Goal: Task Accomplishment & Management: Manage account settings

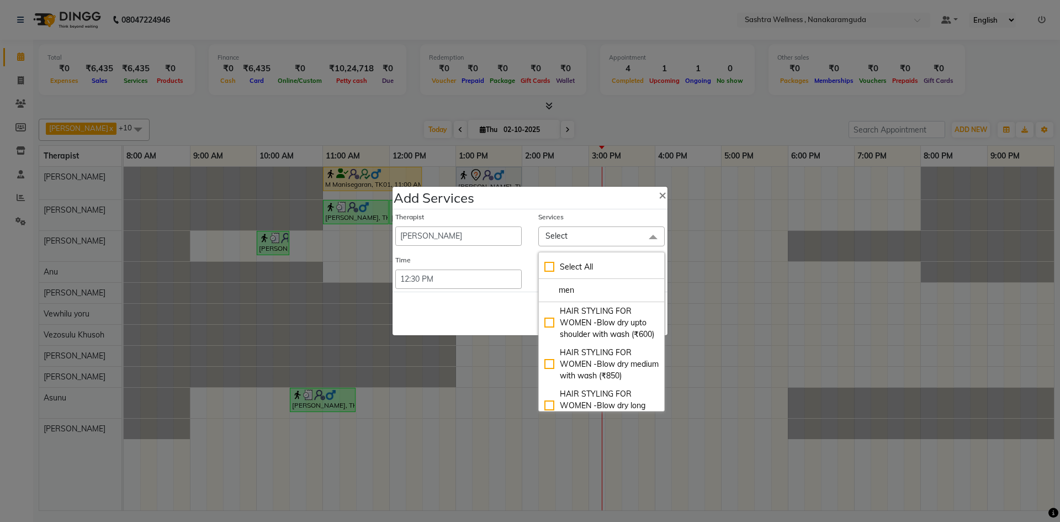
select select "93245"
select select "750"
click at [593, 292] on input "men" at bounding box center [601, 290] width 114 height 12
type input "m"
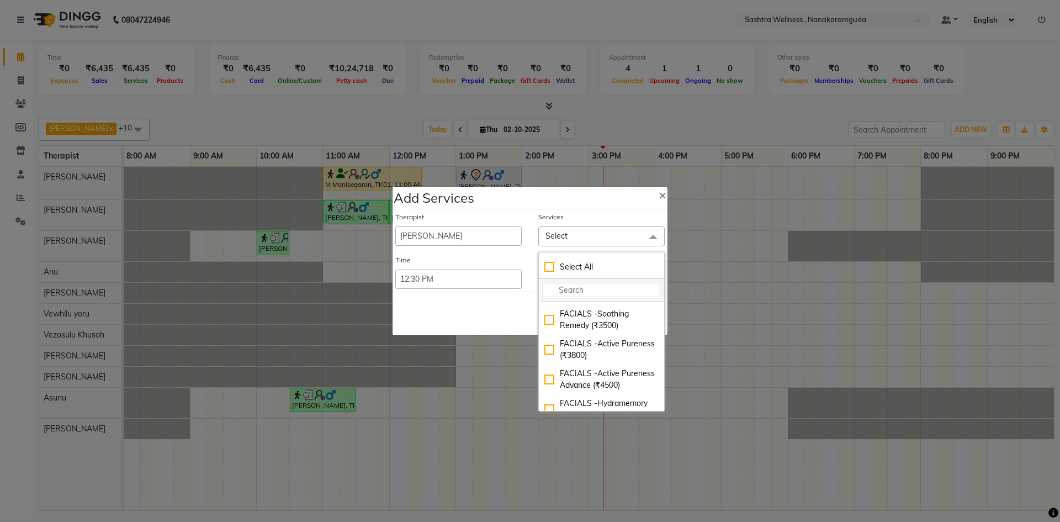
scroll to position [8837, 0]
type input "roo"
checkbox input "true"
type input "rooy"
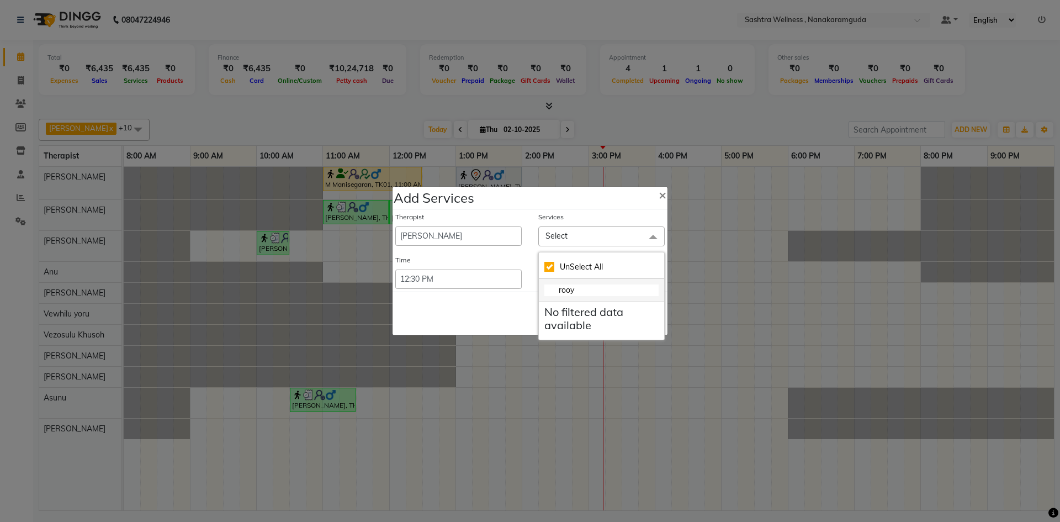
scroll to position [0, 0]
checkbox input "false"
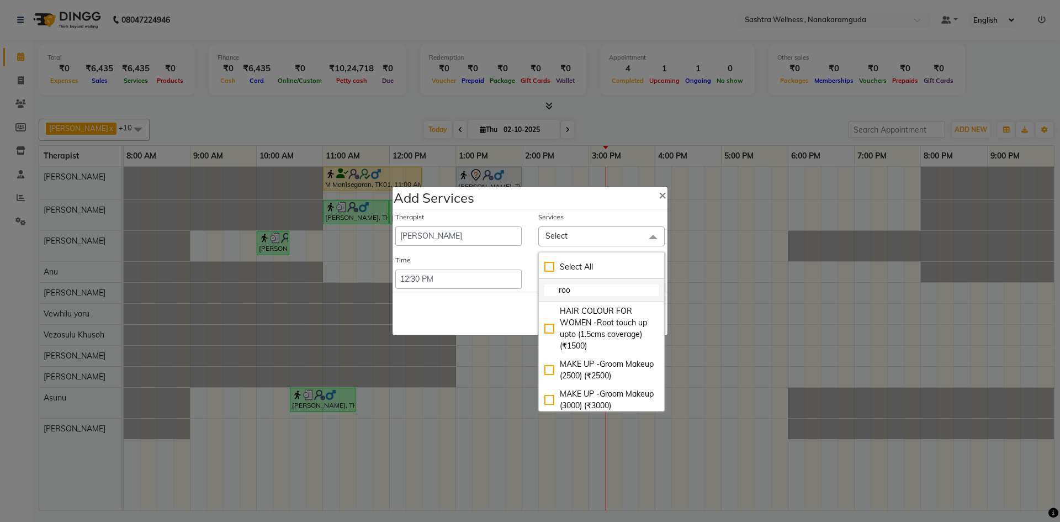
click at [596, 285] on input "roo" at bounding box center [601, 290] width 114 height 12
type input "r"
type input "hai"
checkbox input "true"
type input "[PERSON_NAME]"
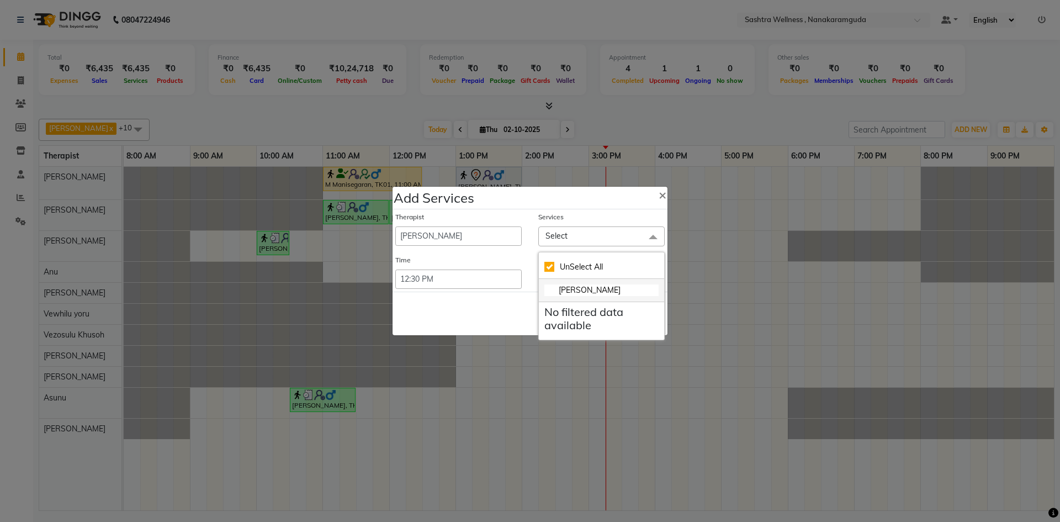
checkbox input "false"
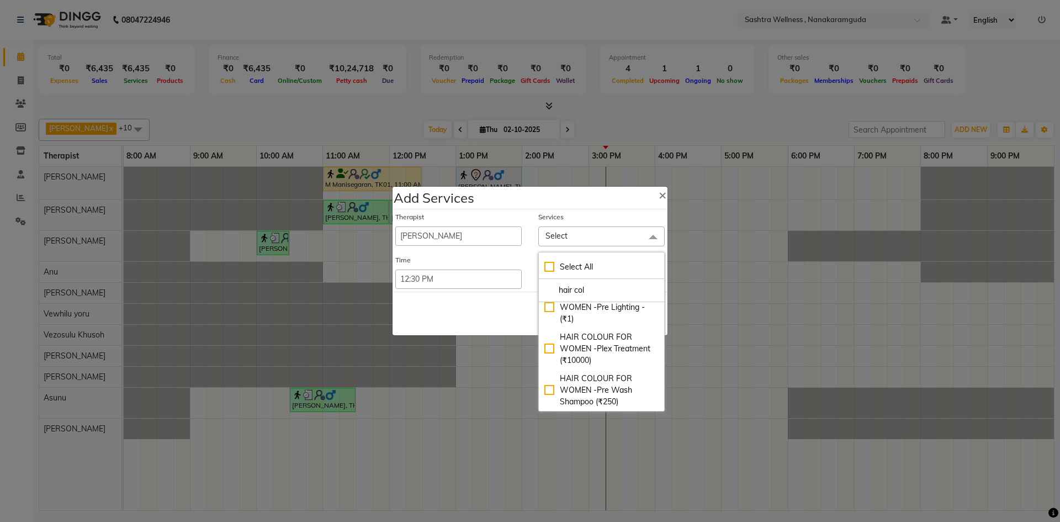
scroll to position [934, 0]
click at [603, 290] on input "hair col" at bounding box center [601, 290] width 114 height 12
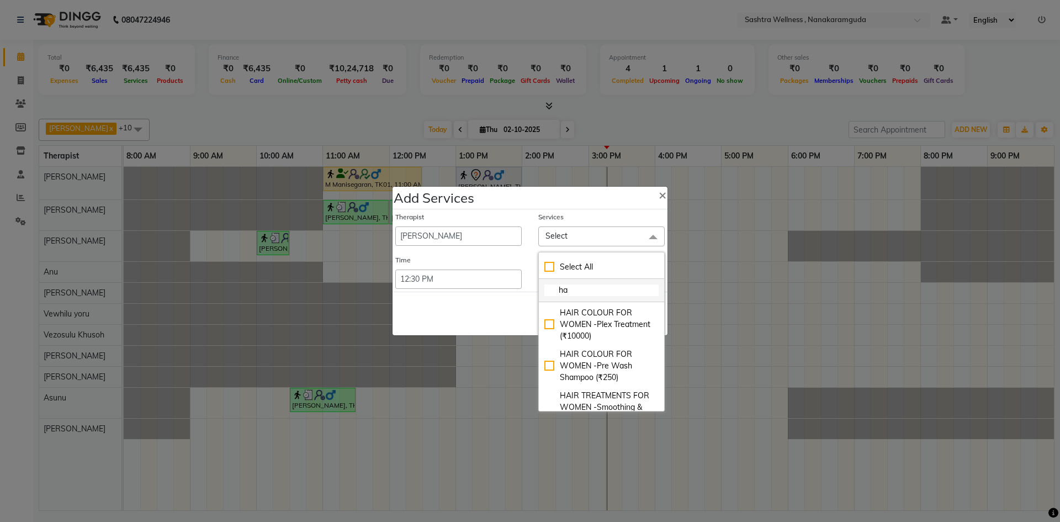
type input "h"
type input "men"
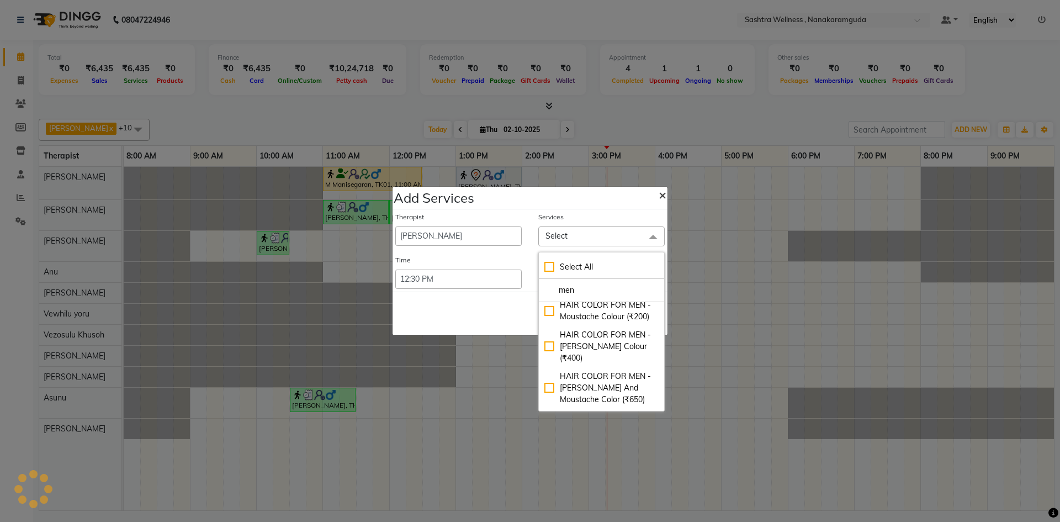
click at [660, 198] on span "×" at bounding box center [663, 194] width 8 height 17
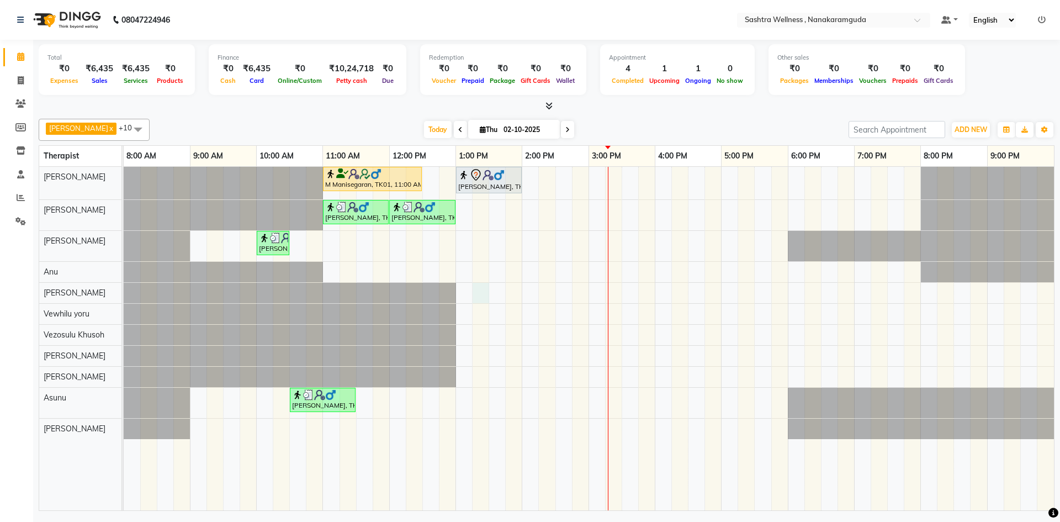
click at [475, 294] on div "[PERSON_NAME], TK01, 11:00 AM-12:30 PM, CLASSIC MASSAGES -Deep Tissue Massage (…" at bounding box center [589, 338] width 930 height 343
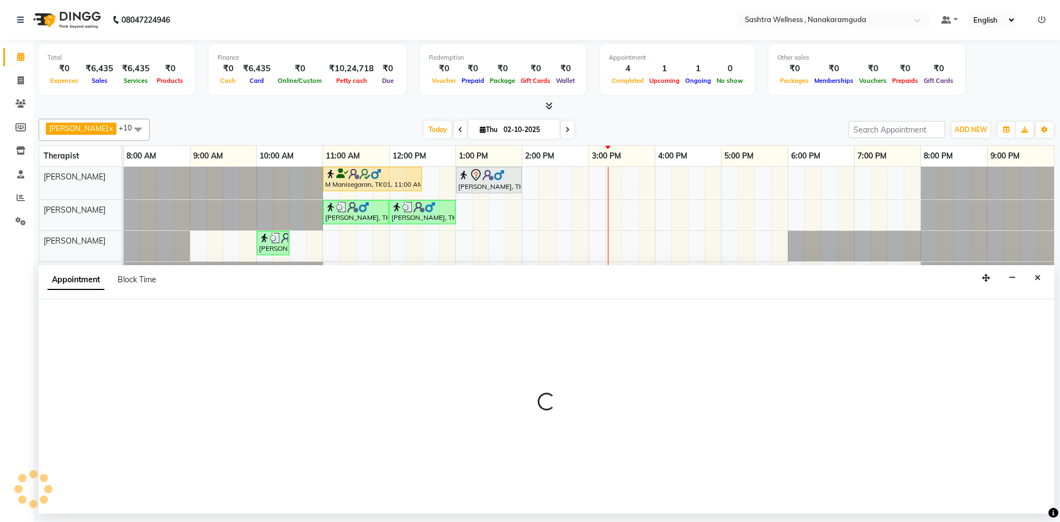
select select "93245"
select select "tentative"
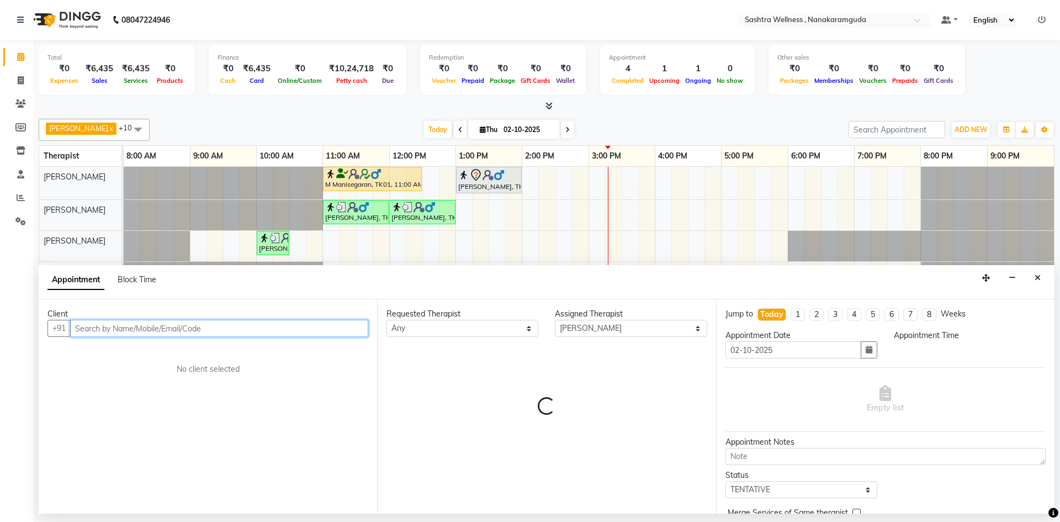
select select "795"
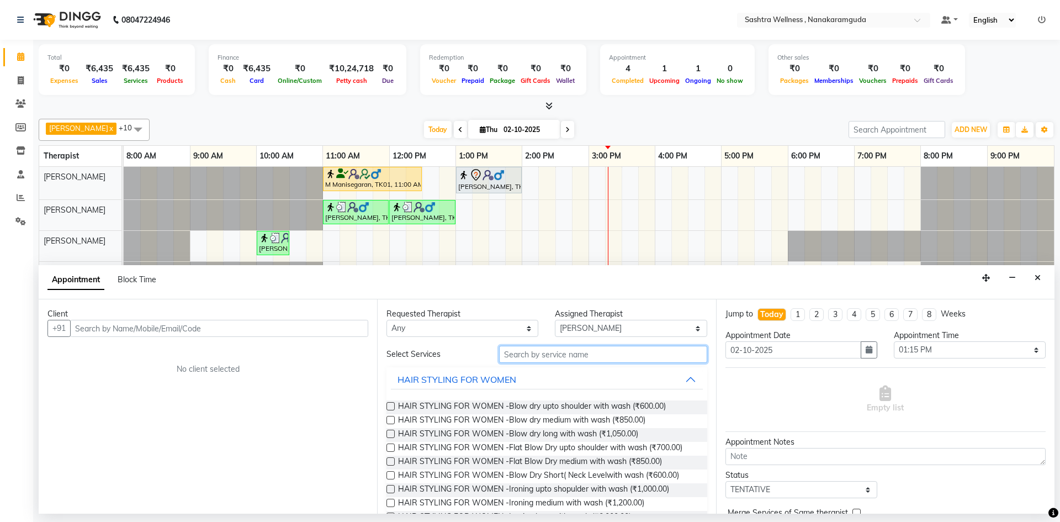
click at [602, 357] on input "text" at bounding box center [603, 354] width 208 height 17
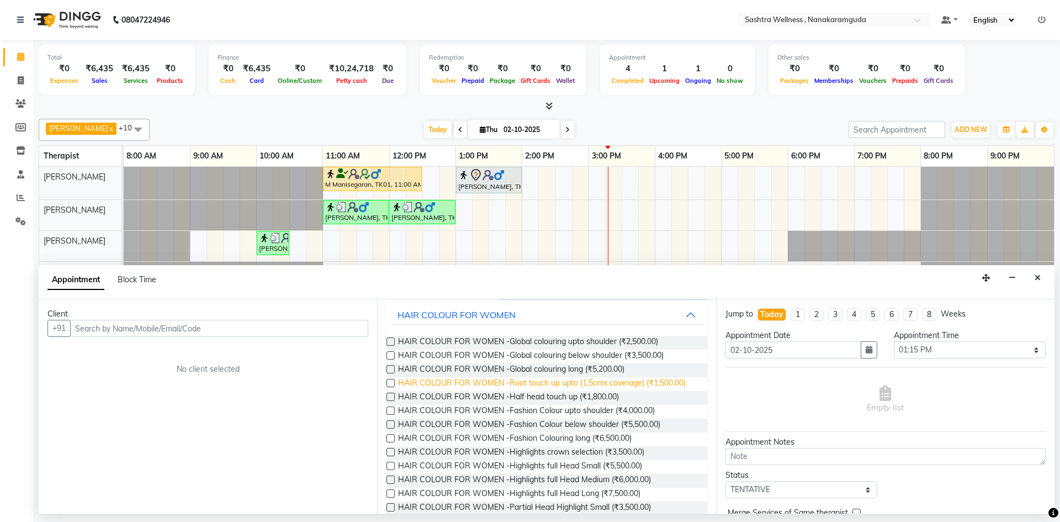
scroll to position [39, 0]
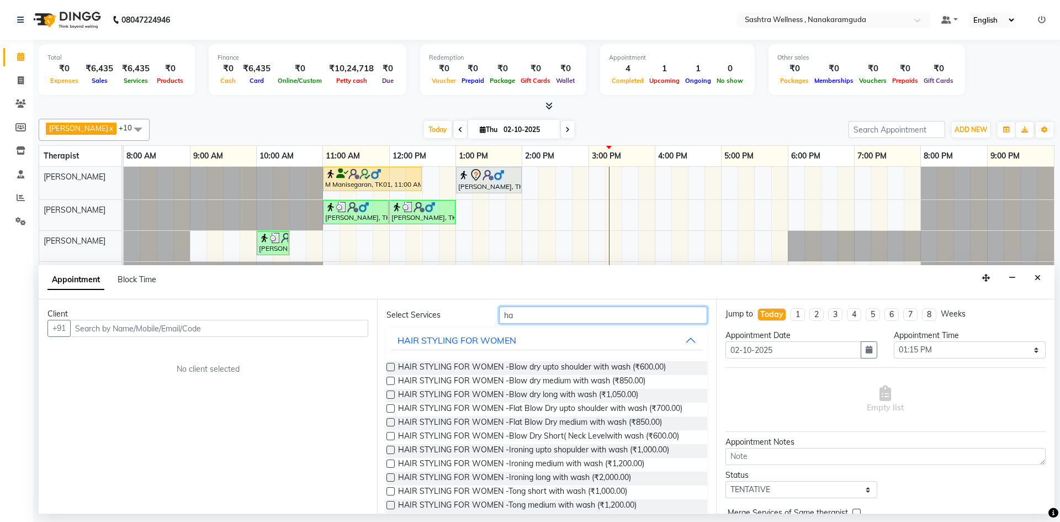
type input "h"
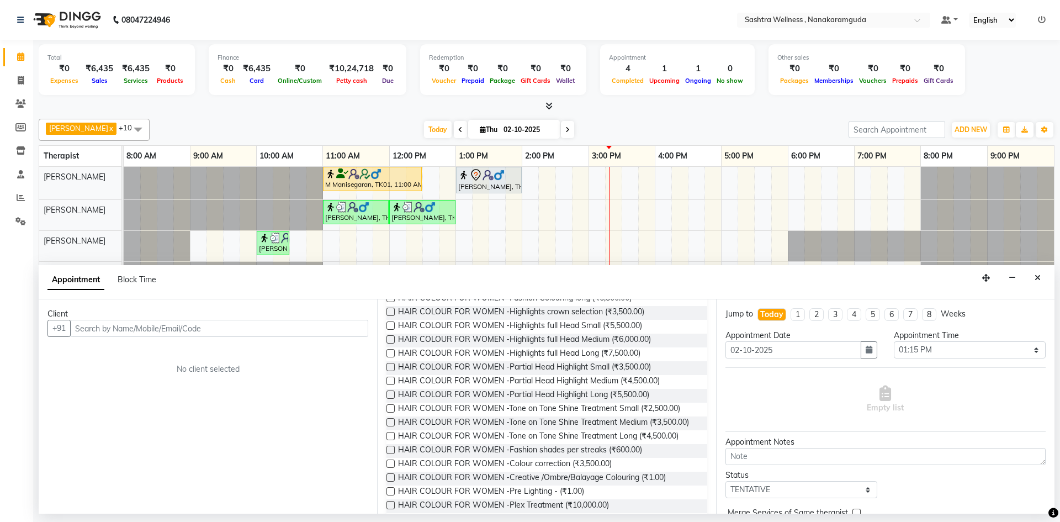
scroll to position [260, 0]
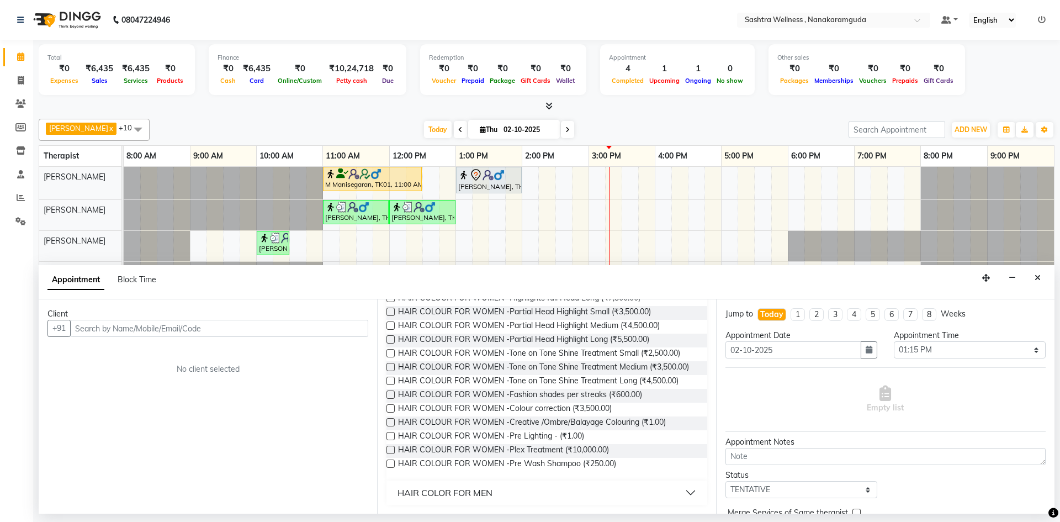
click at [497, 487] on button "HAIR COLOR FOR MEN" at bounding box center [546, 493] width 311 height 20
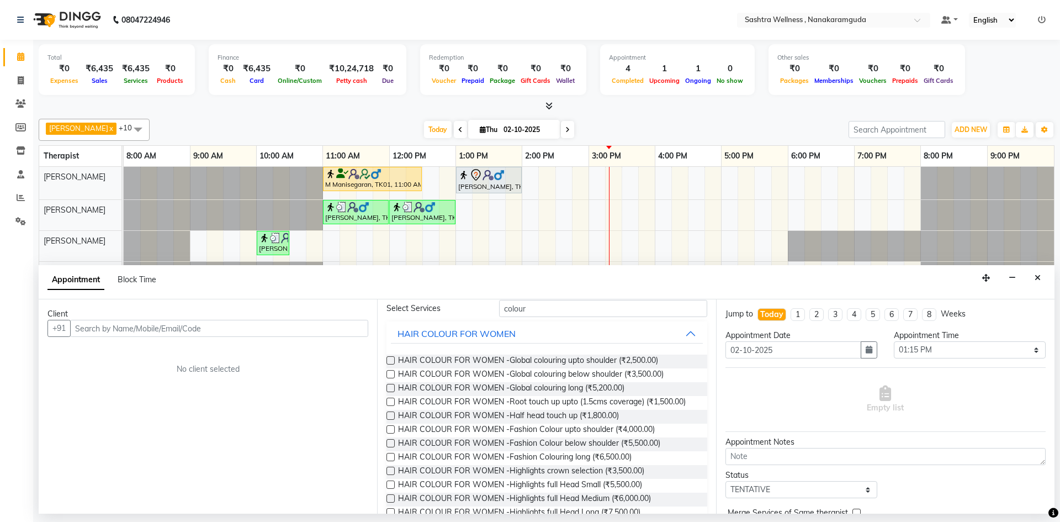
scroll to position [29, 0]
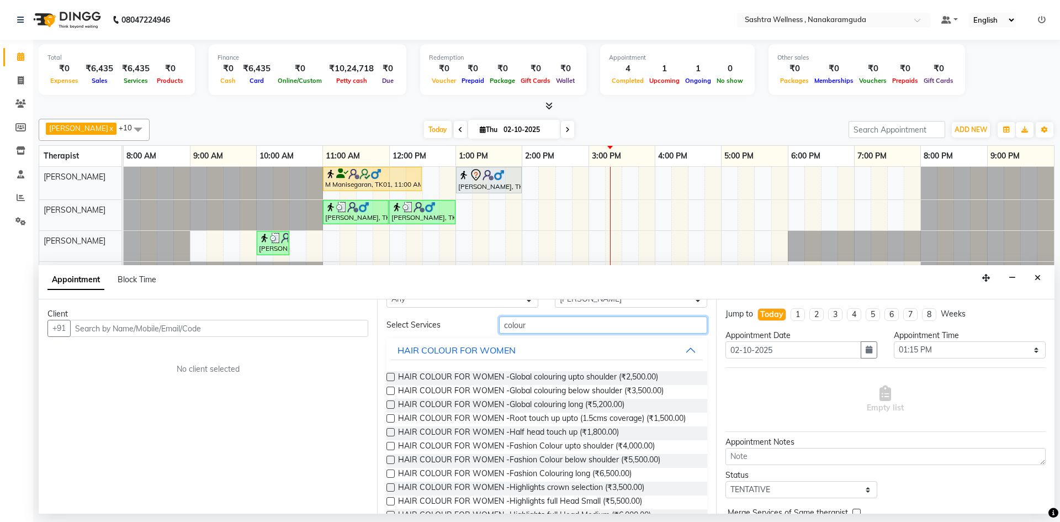
click at [585, 322] on input "colour" at bounding box center [603, 324] width 208 height 17
type input "c"
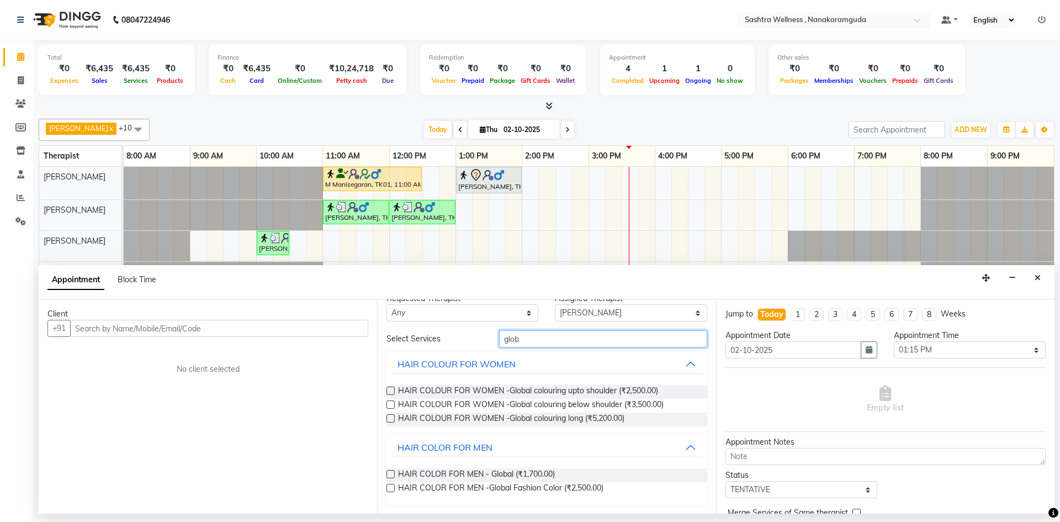
type input "glob"
click at [389, 473] on label at bounding box center [390, 474] width 8 height 8
click at [389, 473] on input "checkbox" at bounding box center [389, 474] width 7 height 7
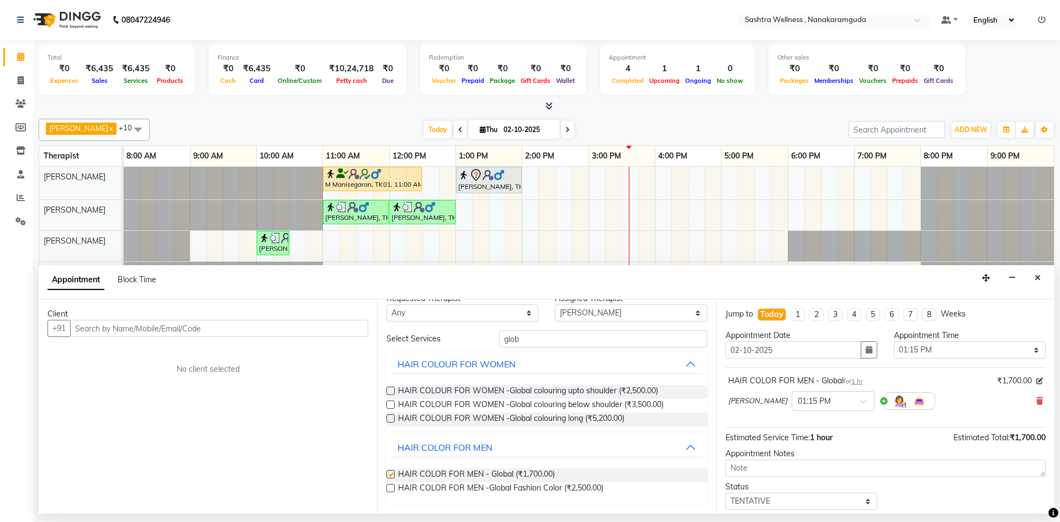
checkbox input "false"
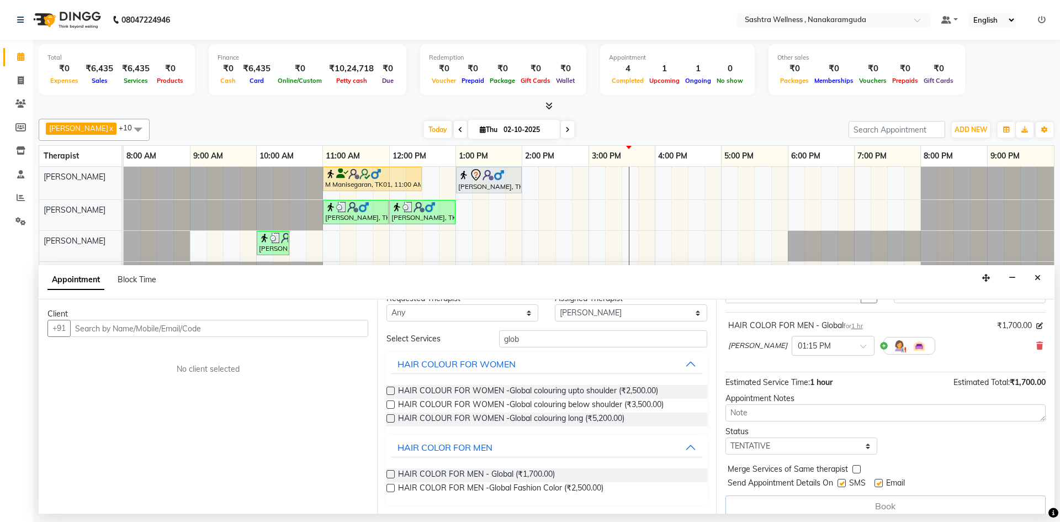
scroll to position [67, 0]
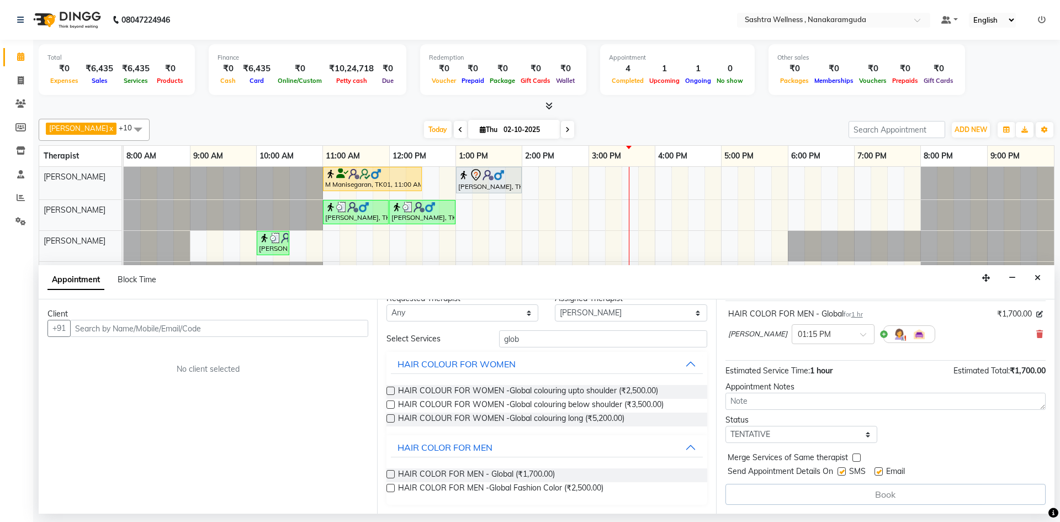
click at [880, 473] on label at bounding box center [879, 471] width 8 height 8
click at [880, 473] on input "checkbox" at bounding box center [878, 472] width 7 height 7
checkbox input "false"
click at [1034, 283] on button "Close" at bounding box center [1038, 277] width 16 height 17
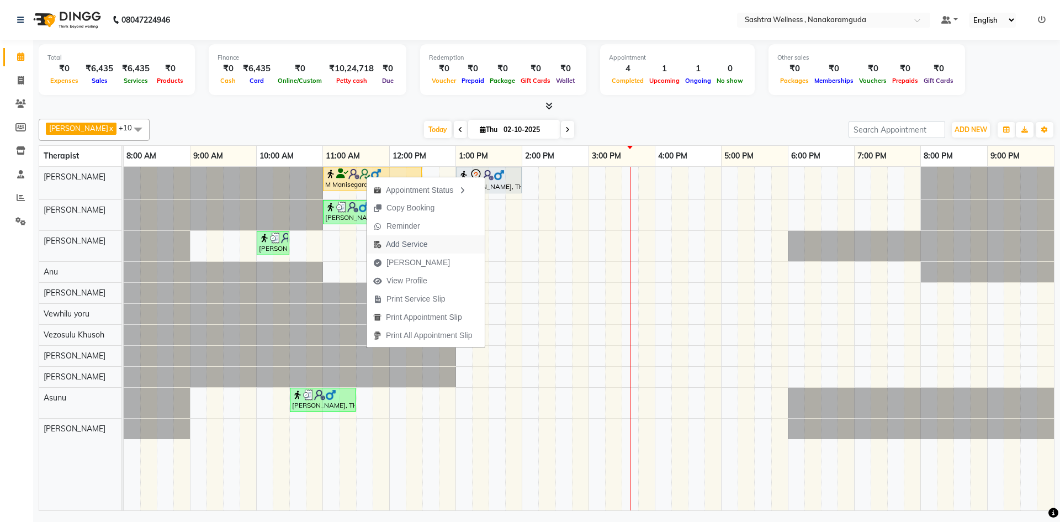
click at [398, 243] on span "Add Service" at bounding box center [406, 245] width 41 height 12
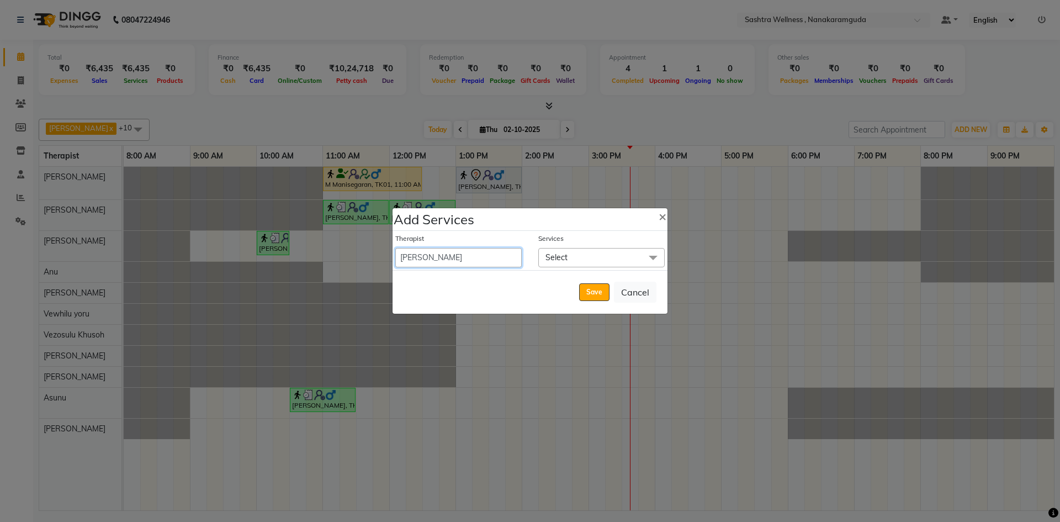
click at [490, 252] on select "[PERSON_NAME] [PERSON_NAME] [PERSON_NAME] [PERSON_NAME] [PERSON_NAME] [PERSON_N…" at bounding box center [458, 257] width 126 height 19
select select "93245"
click at [395, 248] on select "[PERSON_NAME] [PERSON_NAME] [PERSON_NAME] [PERSON_NAME] [PERSON_NAME] [PERSON_N…" at bounding box center [458, 257] width 126 height 19
select select "750"
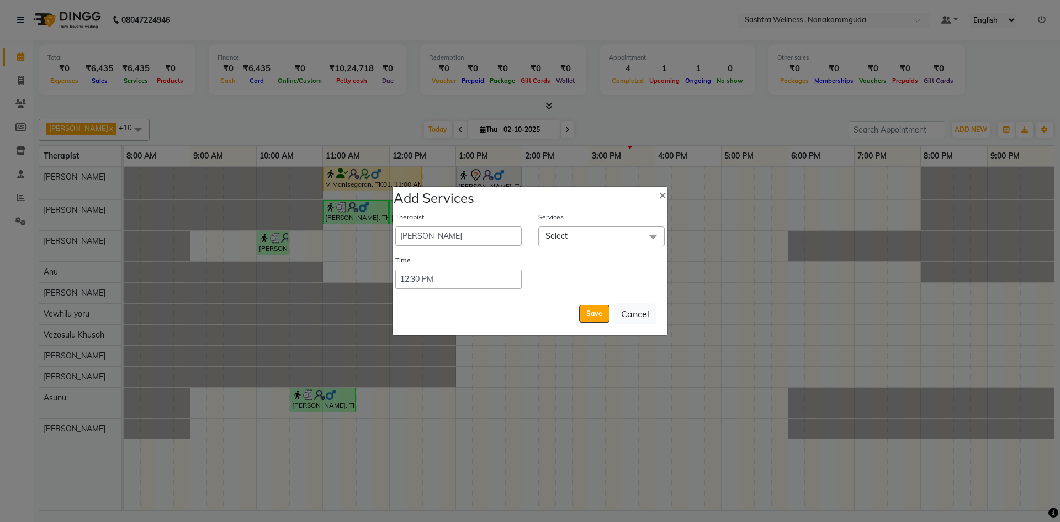
click at [572, 232] on span "Select" at bounding box center [601, 235] width 126 height 19
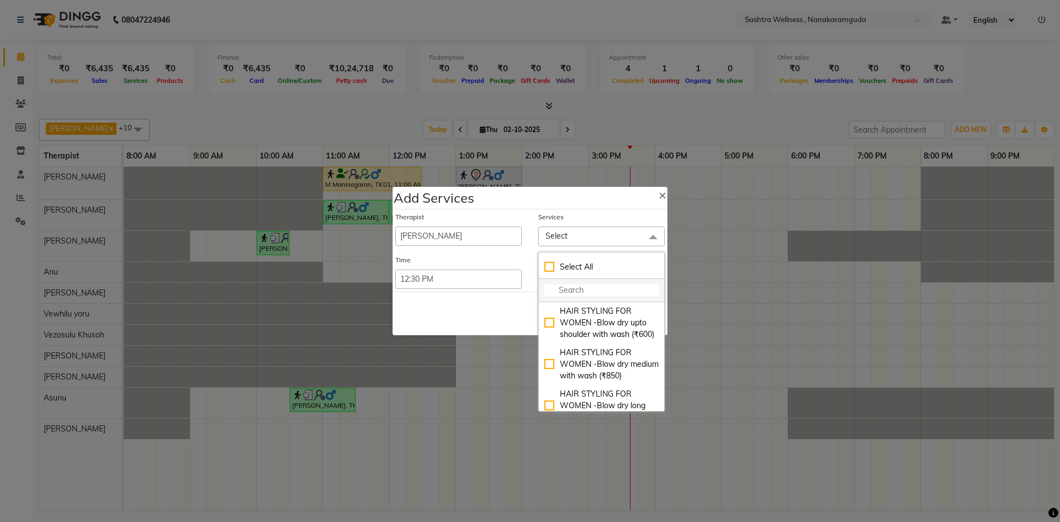
click at [591, 284] on input "multiselect-search" at bounding box center [601, 290] width 114 height 12
type input "glo"
click at [548, 357] on div "HAIR COLOR FOR MEN - Global (₹1700)" at bounding box center [601, 354] width 114 height 23
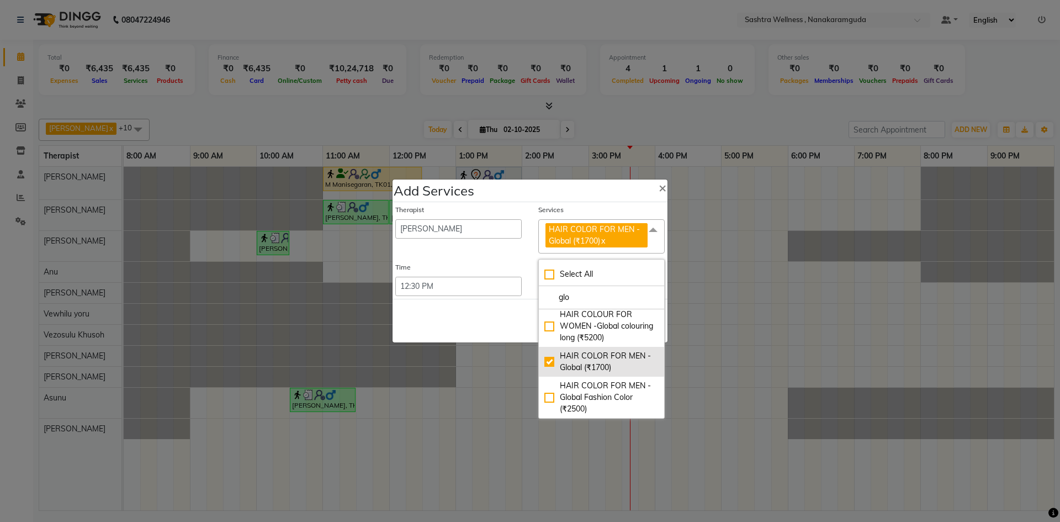
checkbox input "true"
click at [470, 320] on div "Save Cancel" at bounding box center [530, 321] width 275 height 44
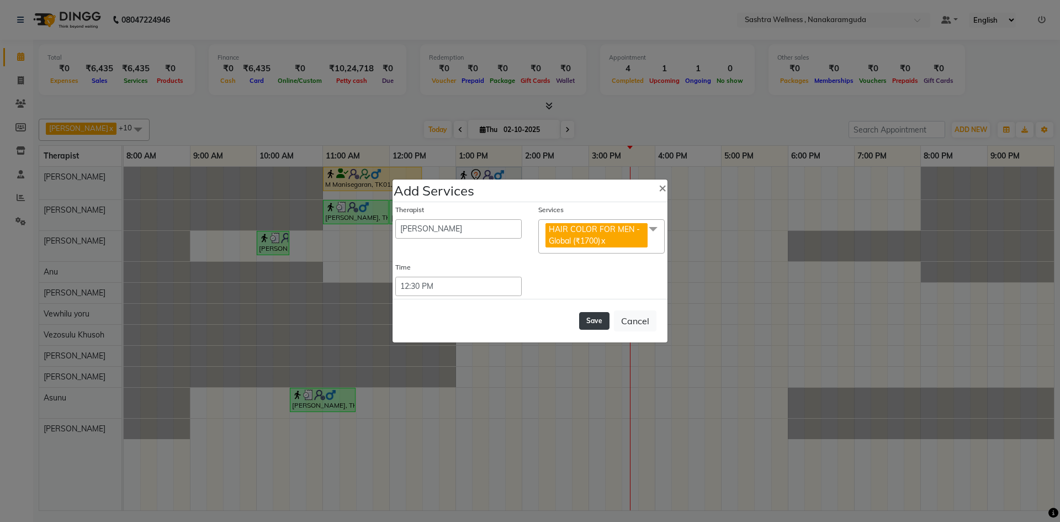
click at [596, 322] on button "Save" at bounding box center [594, 321] width 30 height 18
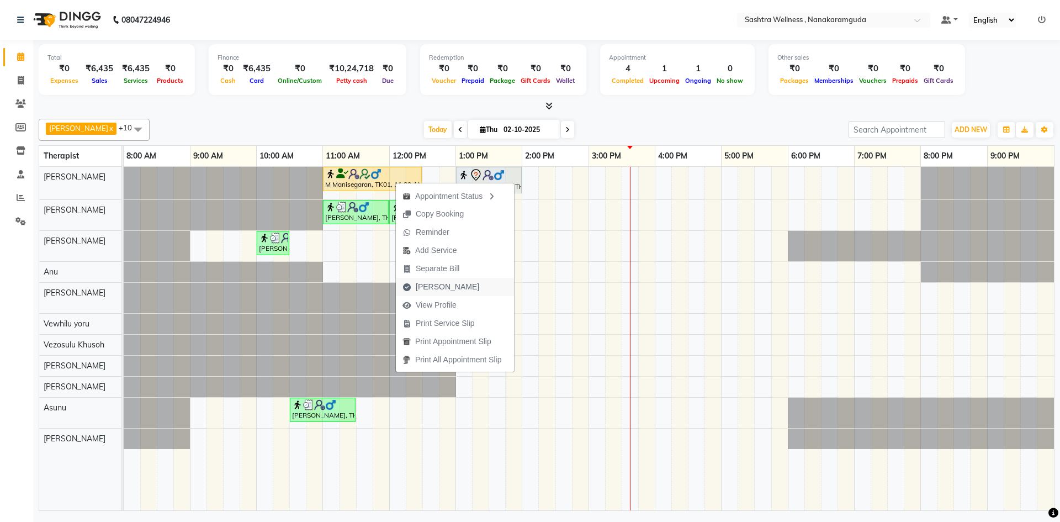
click at [442, 288] on span "[PERSON_NAME]" at bounding box center [447, 287] width 63 height 12
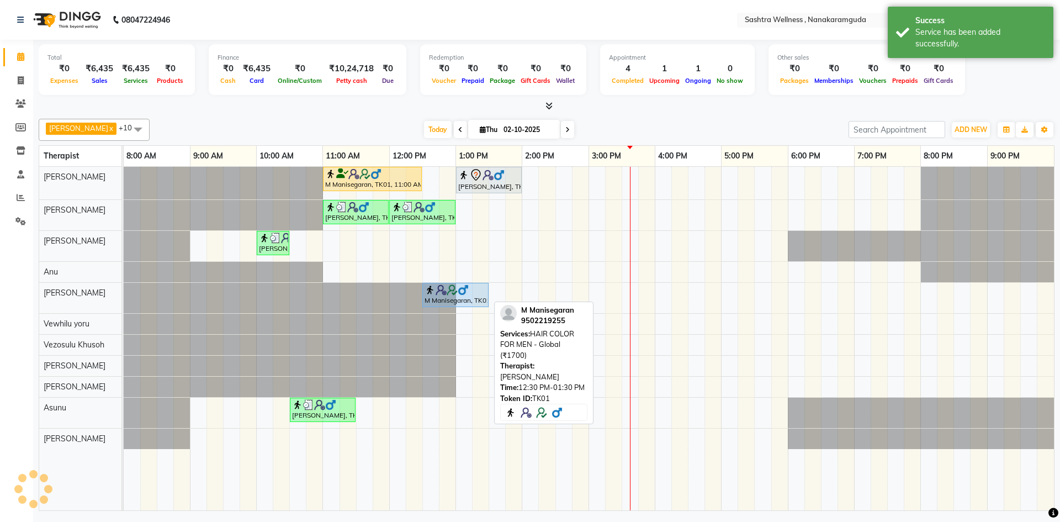
select select "service"
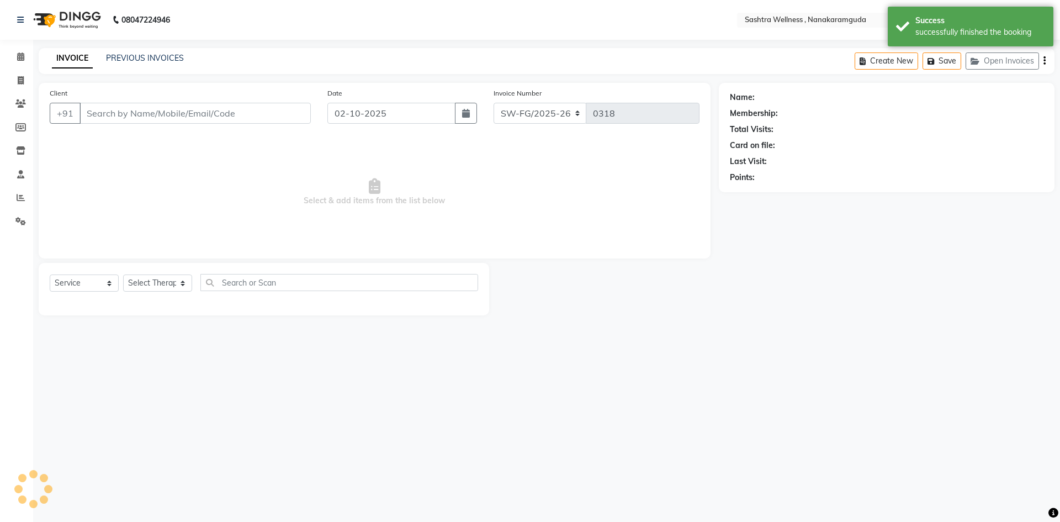
type input "9502219255"
select select "88331"
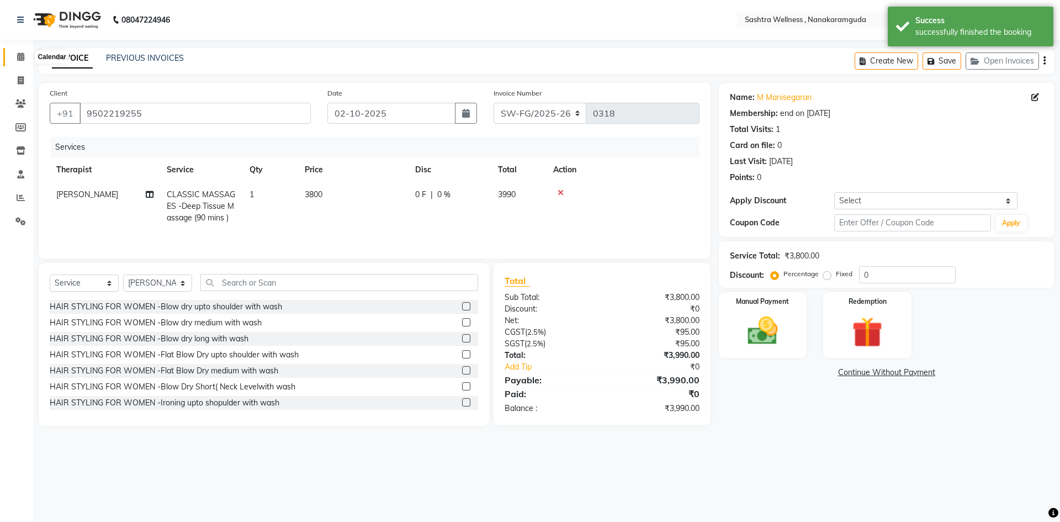
click at [22, 59] on icon at bounding box center [20, 56] width 7 height 8
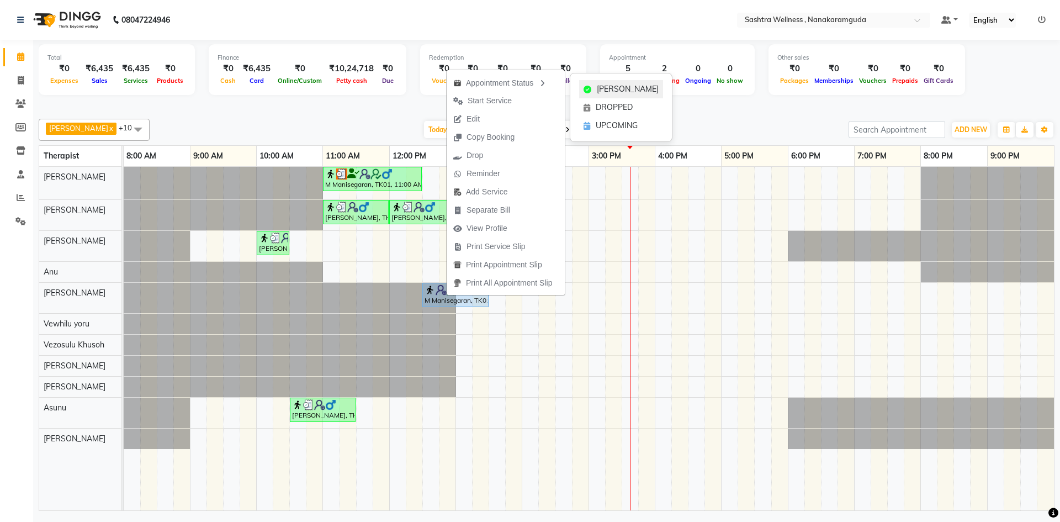
click at [643, 87] on span "[PERSON_NAME]" at bounding box center [628, 89] width 62 height 12
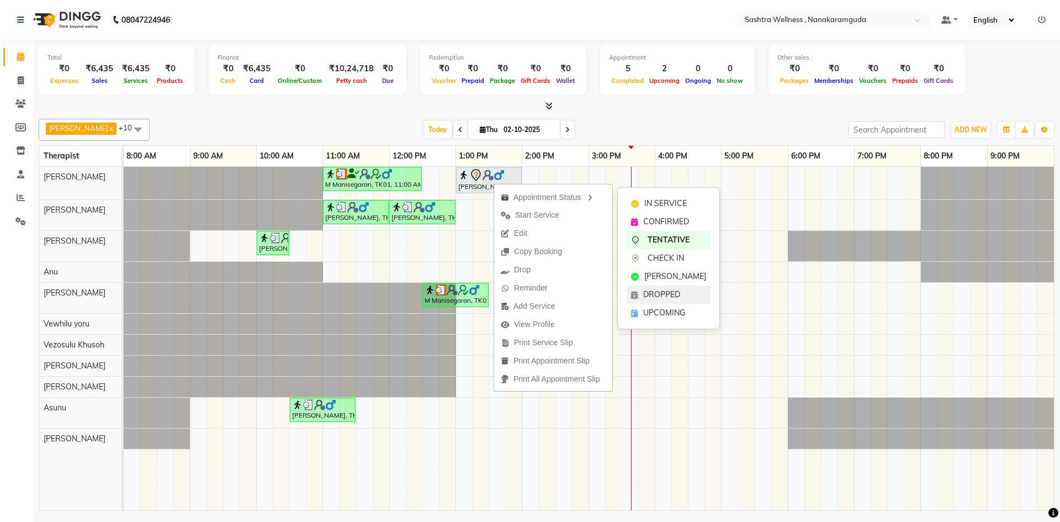
click at [669, 294] on span "DROPPED" at bounding box center [661, 295] width 37 height 12
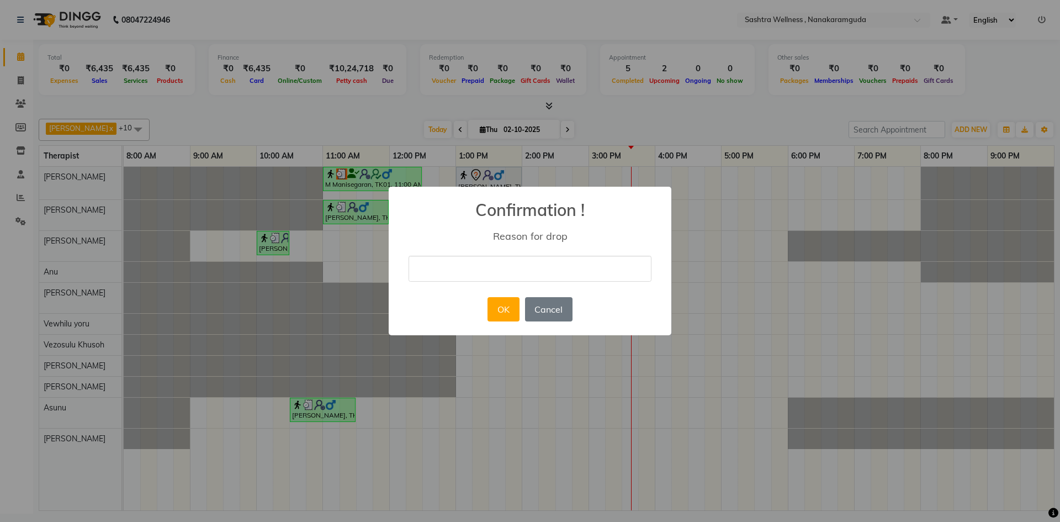
click at [547, 279] on input "text" at bounding box center [530, 269] width 243 height 26
type input "no show"
click at [506, 303] on button "OK" at bounding box center [502, 309] width 31 height 24
